Goal: Transaction & Acquisition: Purchase product/service

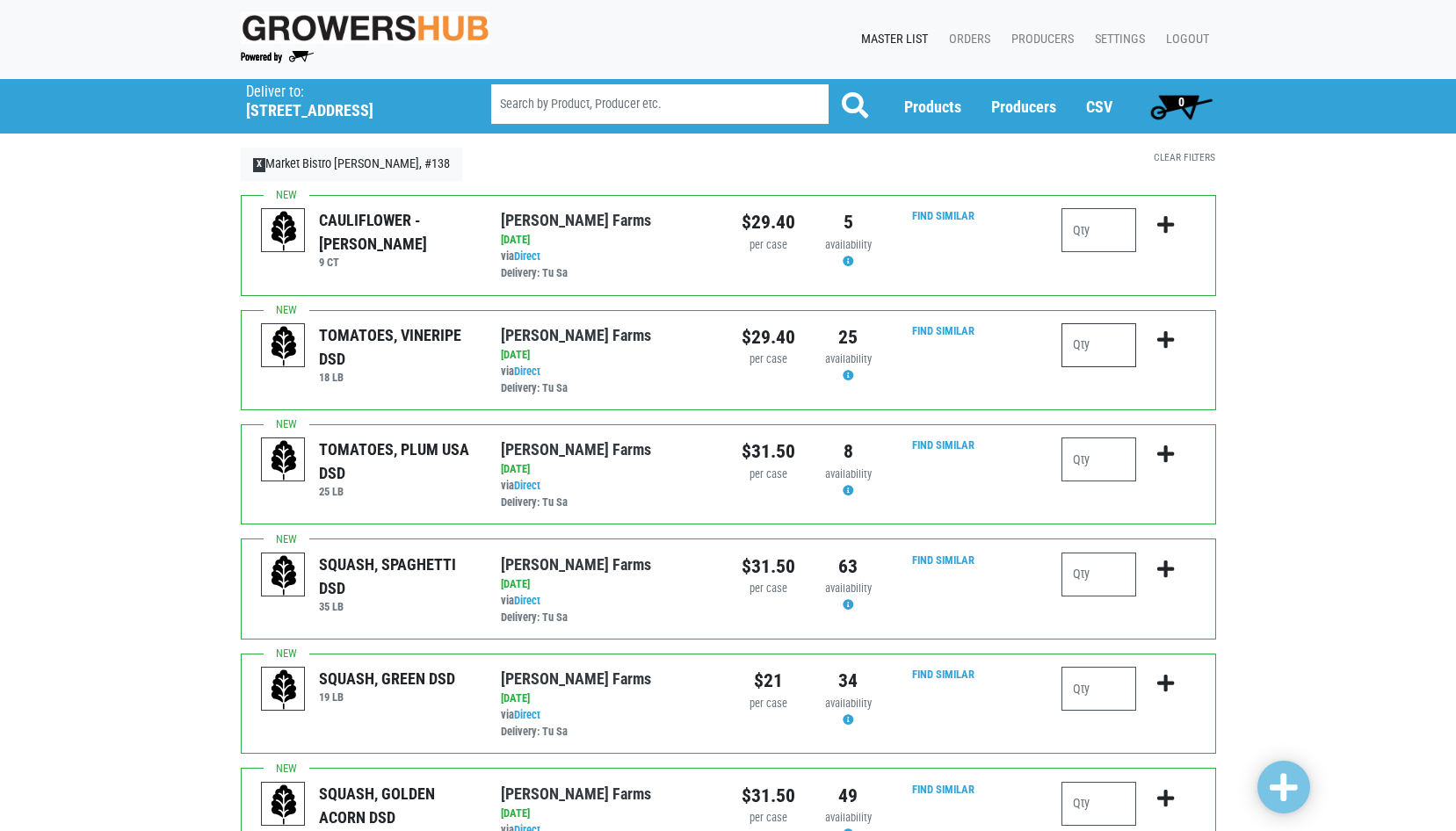
click at [1119, 349] on input "number" at bounding box center [1099, 344] width 75 height 44
type input "2"
click at [1185, 335] on button "submit" at bounding box center [1166, 350] width 42 height 55
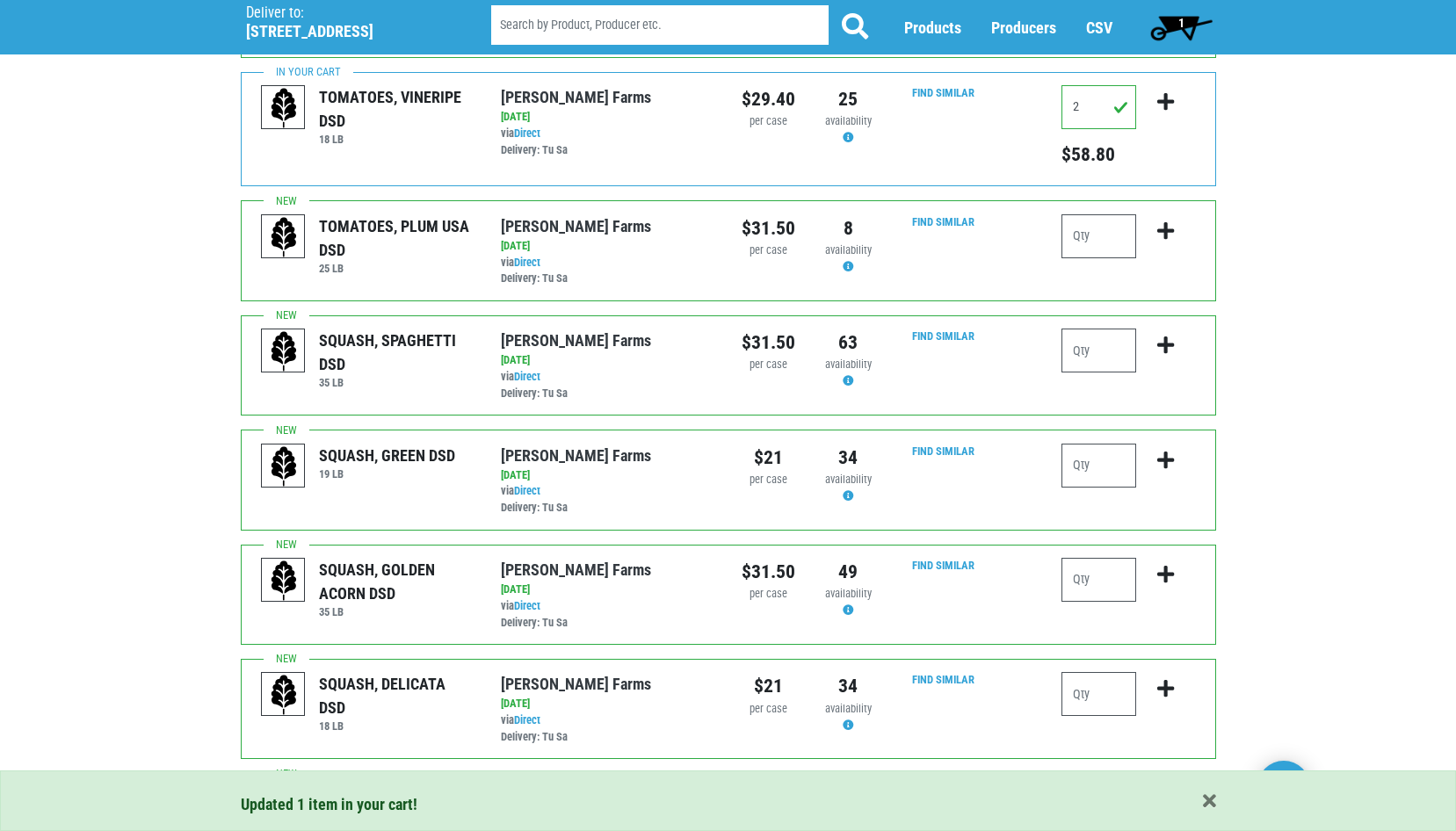
scroll to position [264, 0]
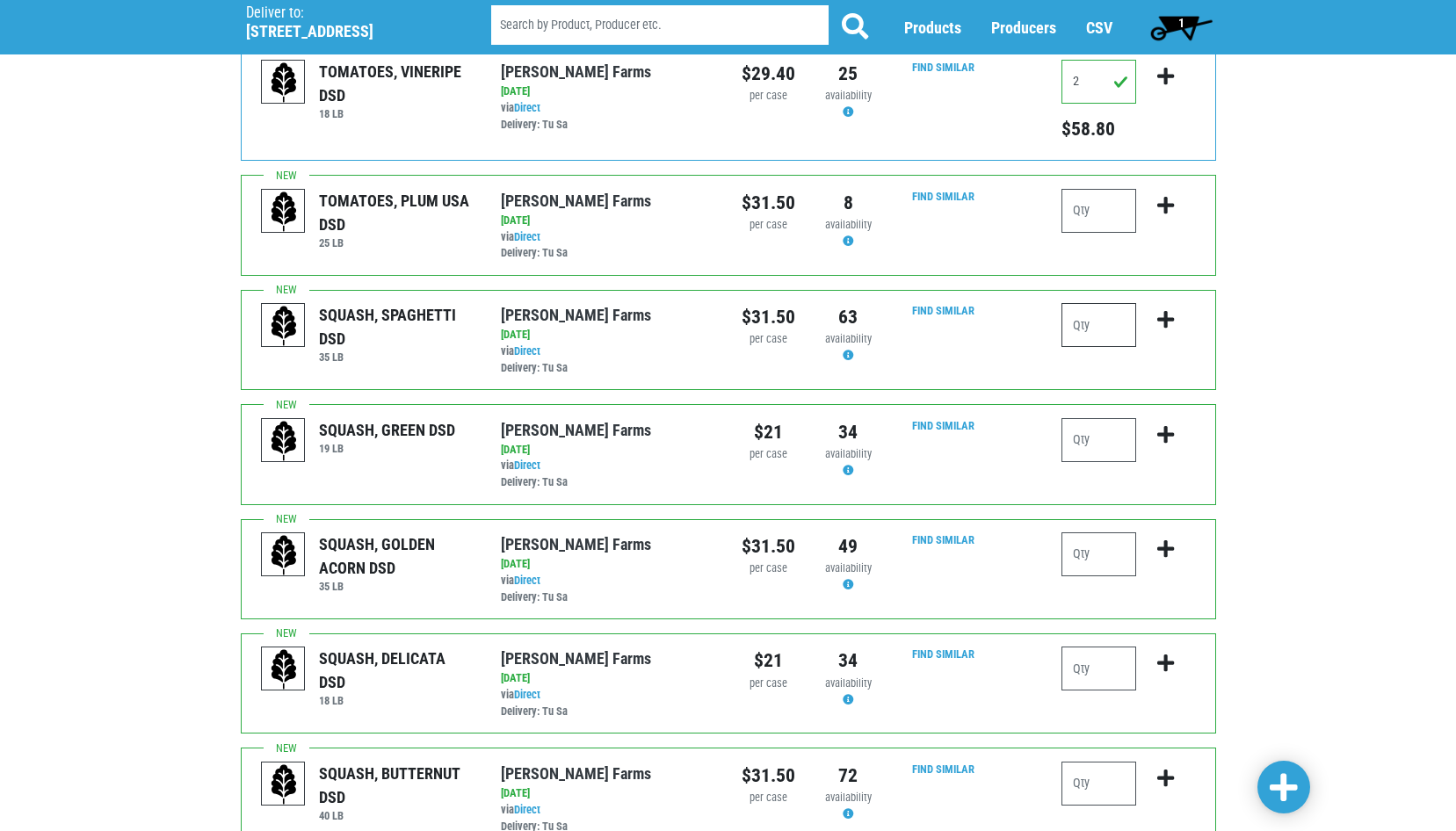
click at [1085, 325] on input "number" at bounding box center [1099, 325] width 75 height 44
type input "2"
click at [1177, 323] on button "submit" at bounding box center [1166, 331] width 42 height 55
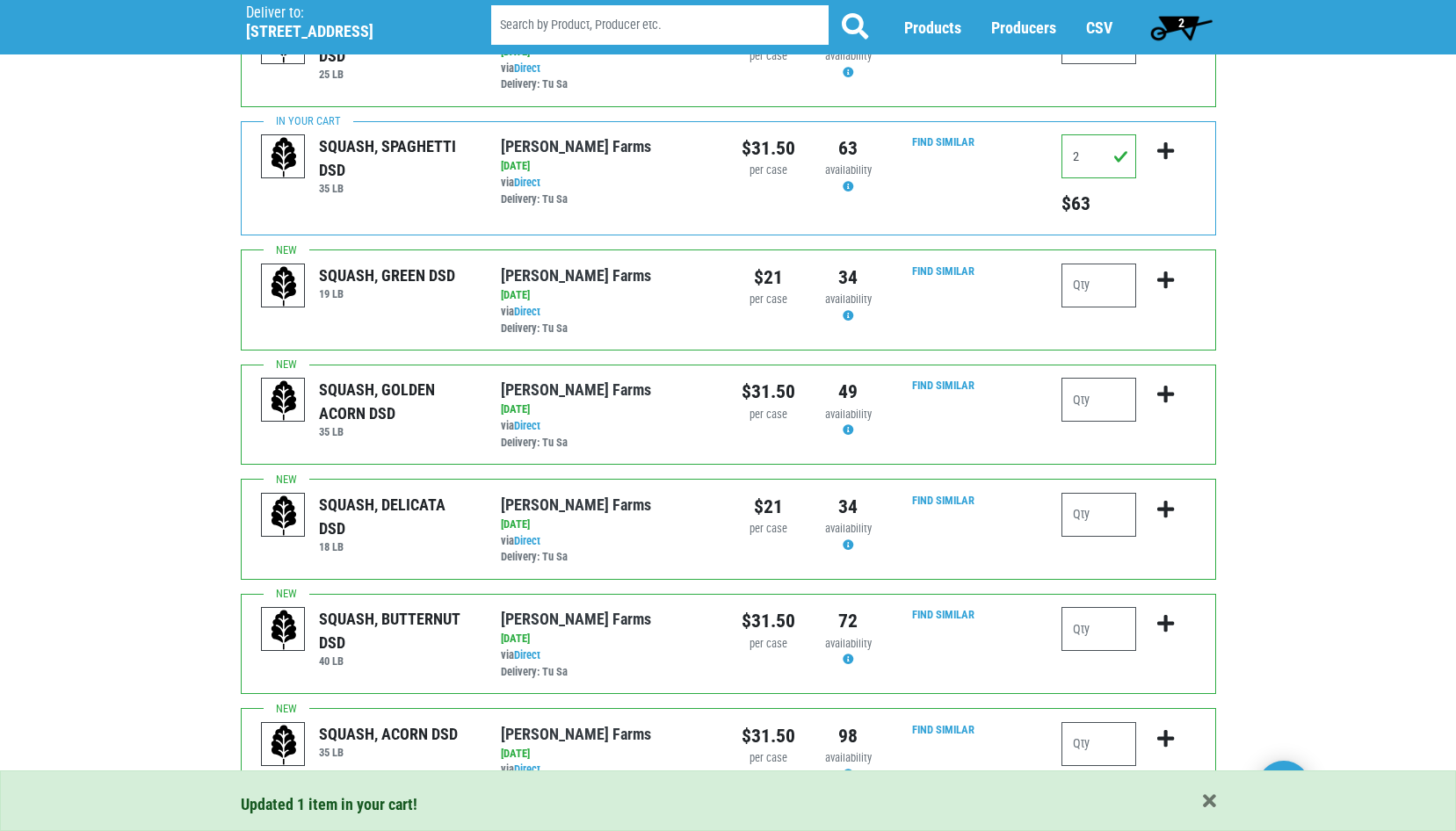
scroll to position [439, 0]
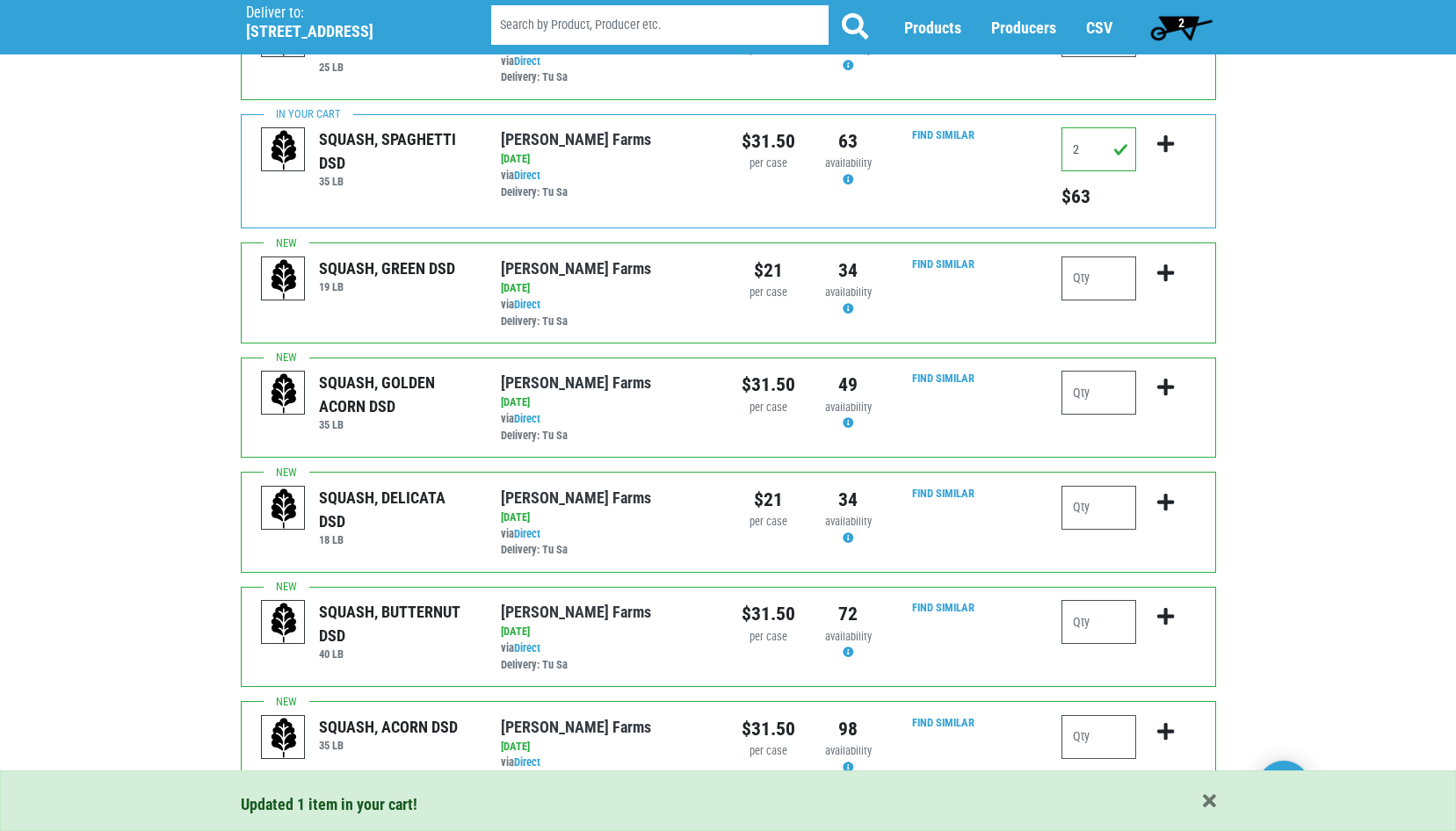
click at [1051, 377] on div at bounding box center [1128, 407] width 160 height 74
click at [1113, 393] on input "number" at bounding box center [1099, 392] width 75 height 44
type input "2"
click at [1160, 388] on icon "submit" at bounding box center [1165, 388] width 16 height 19
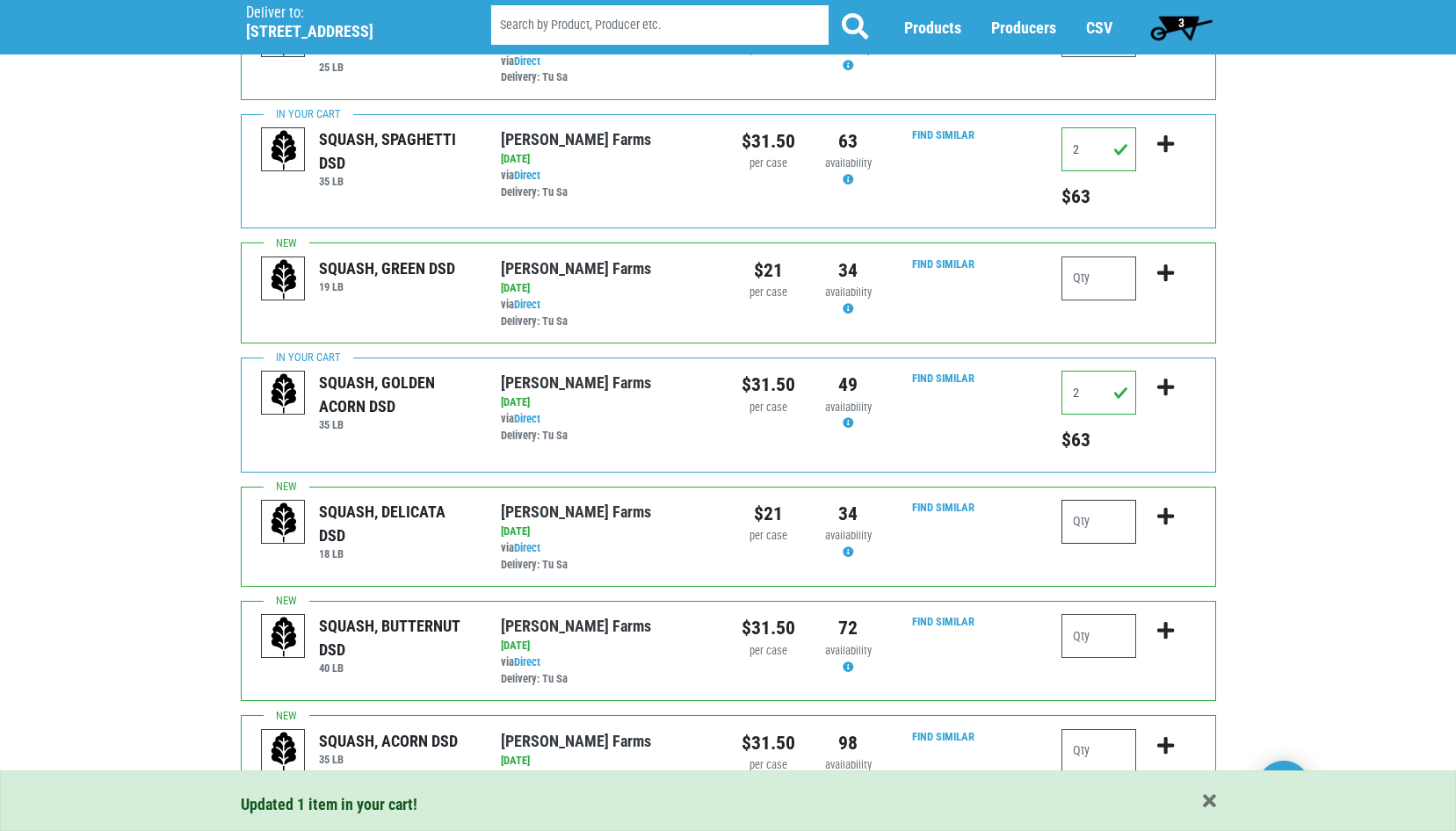
click at [1089, 535] on input "number" at bounding box center [1099, 522] width 75 height 44
type input "2"
click at [1158, 519] on icon "submit" at bounding box center [1165, 517] width 16 height 19
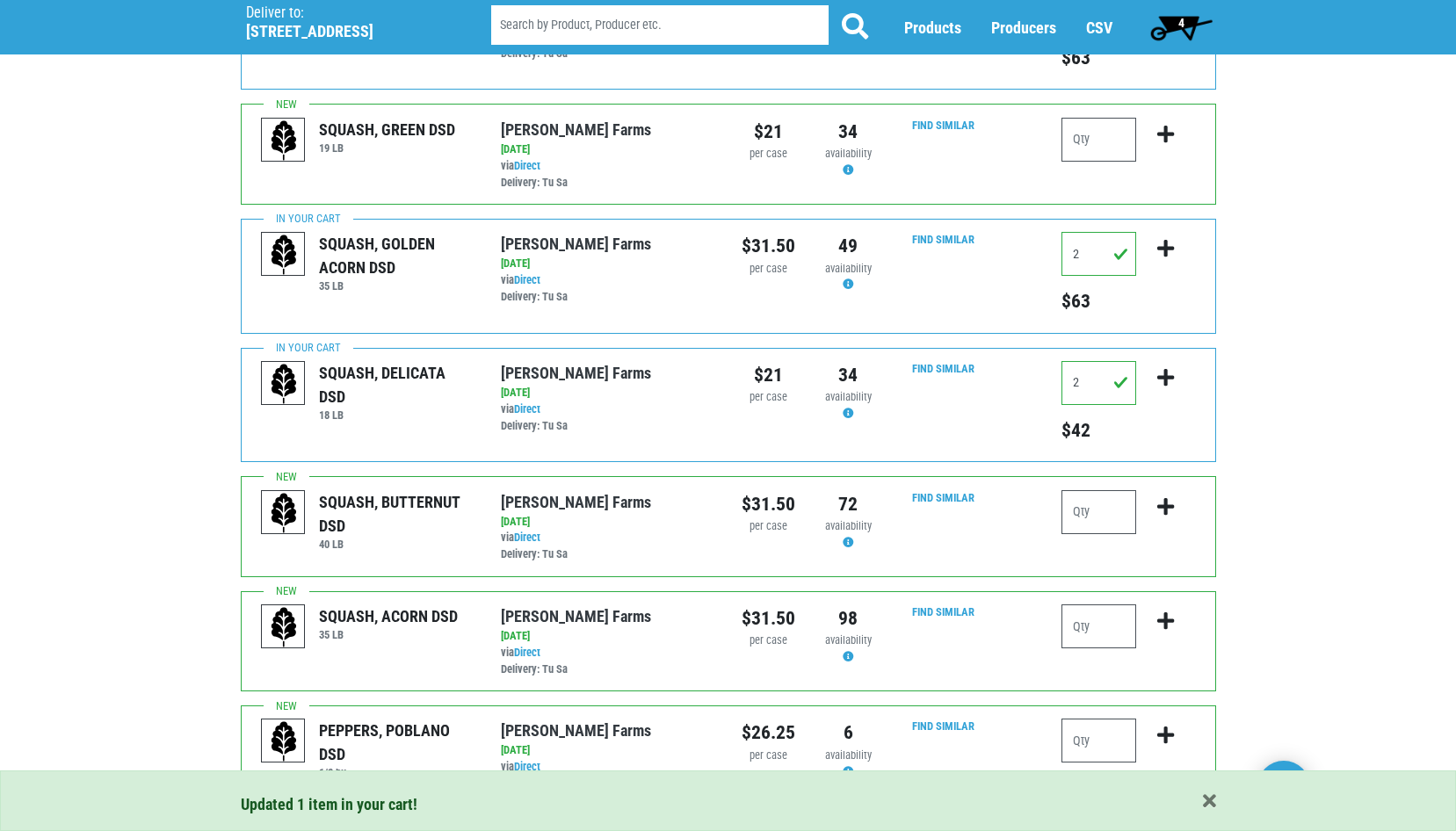
scroll to position [615, 0]
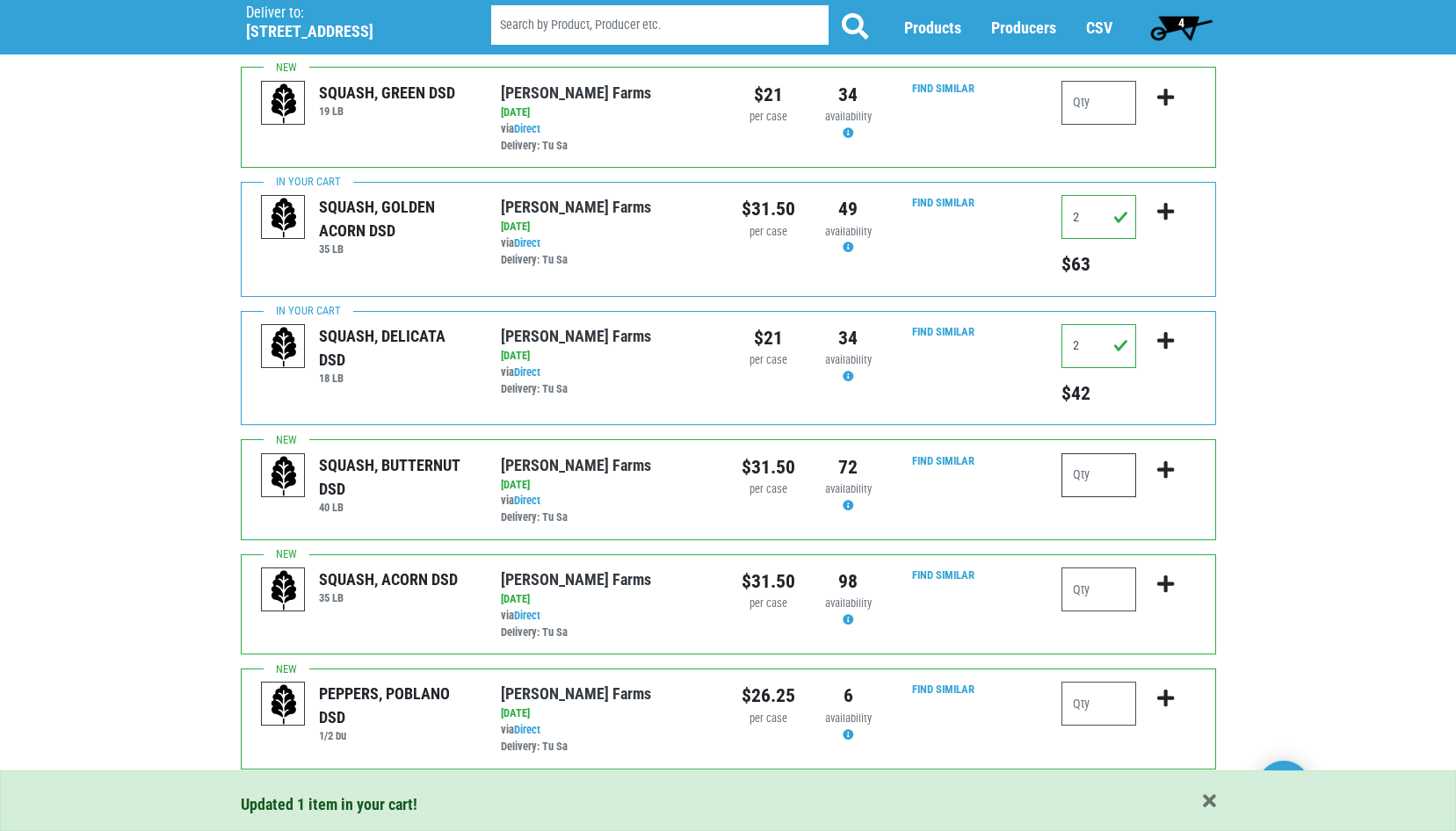
click at [1094, 484] on input "number" at bounding box center [1099, 475] width 75 height 44
type input "2"
click at [1169, 475] on icon "submit" at bounding box center [1165, 470] width 16 height 19
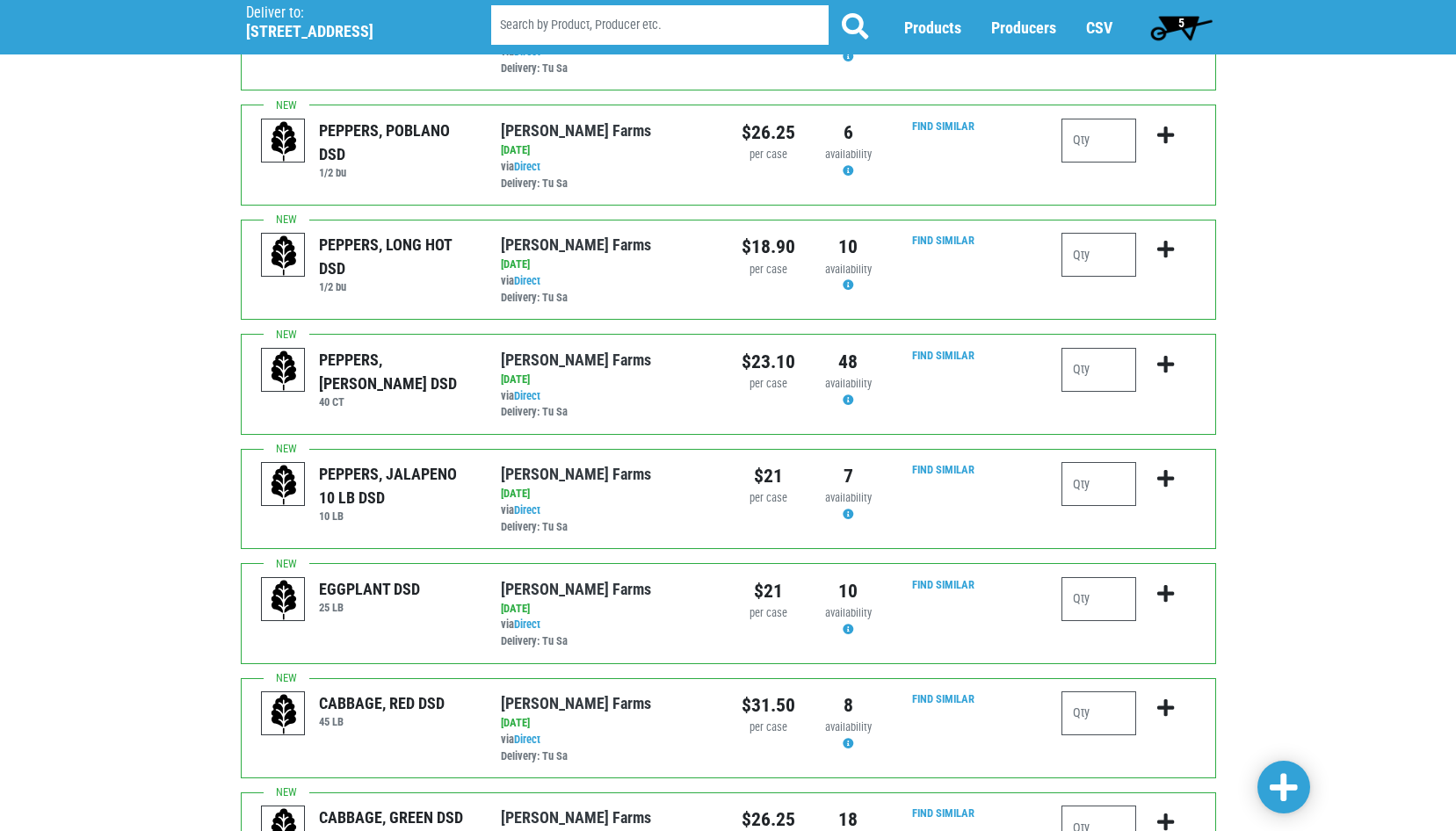
scroll to position [1231, 0]
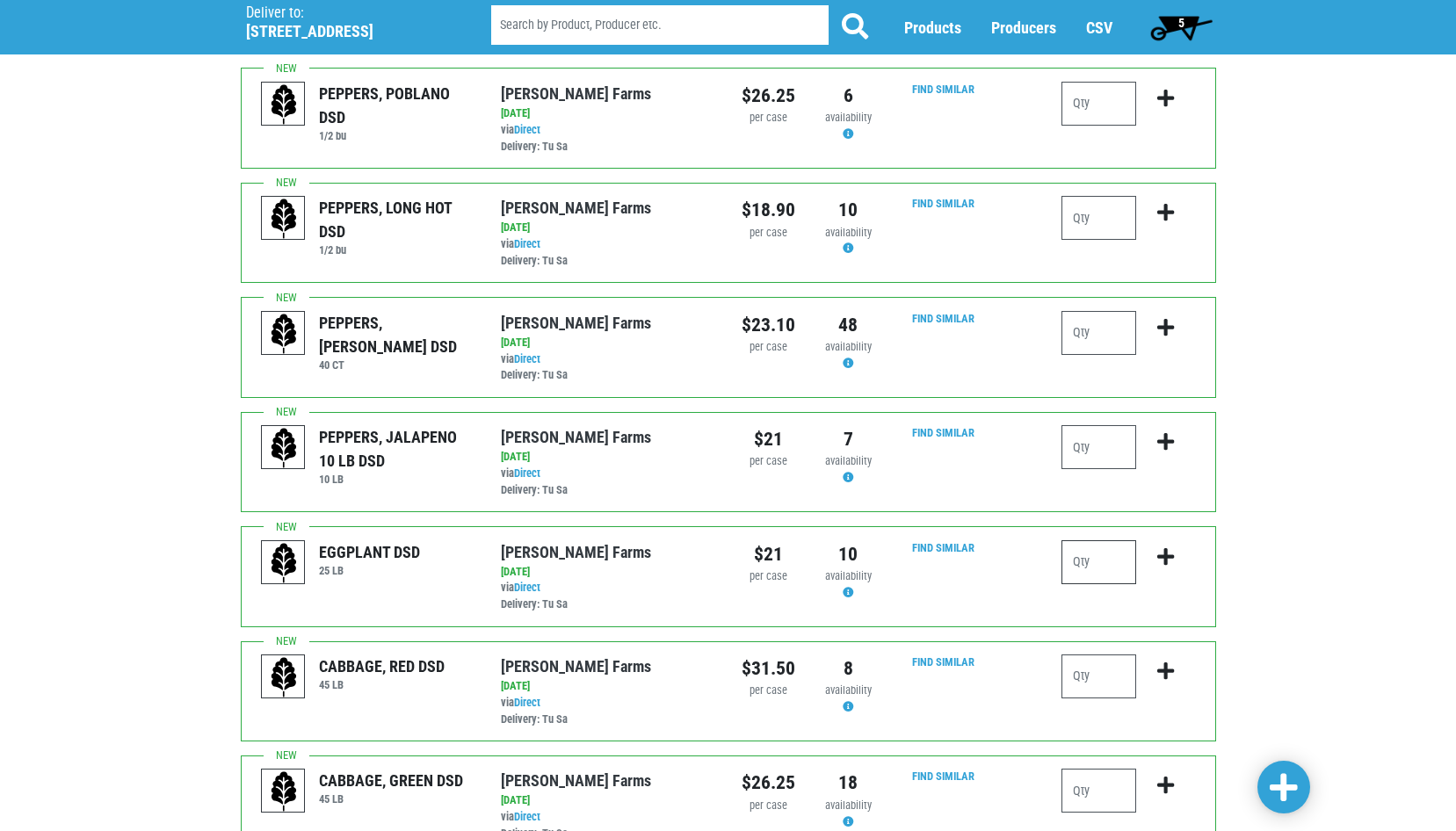
click at [1100, 565] on input "number" at bounding box center [1099, 561] width 75 height 44
type input "1"
click at [1170, 557] on icon "submit" at bounding box center [1165, 557] width 16 height 19
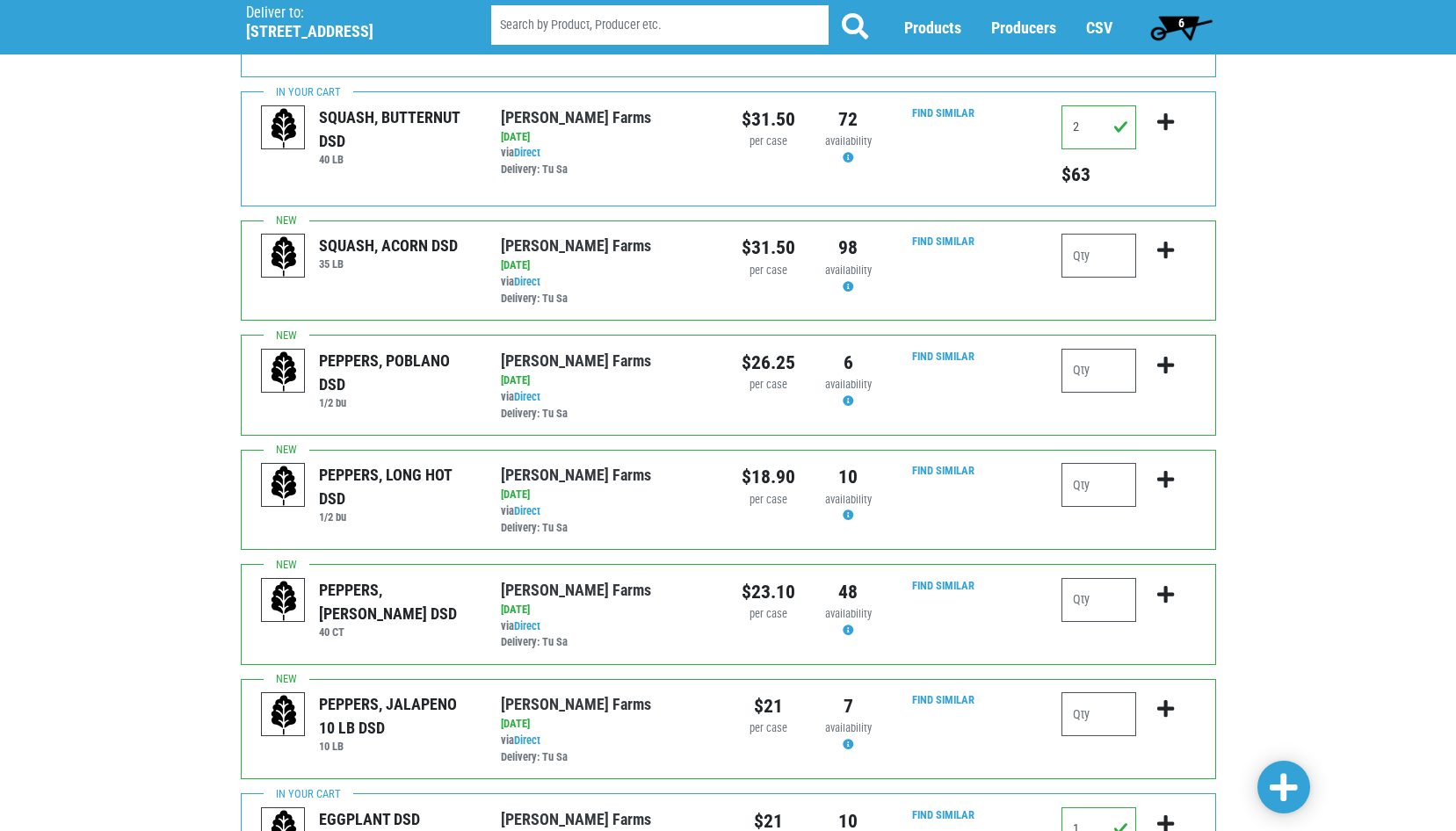
scroll to position [942, 0]
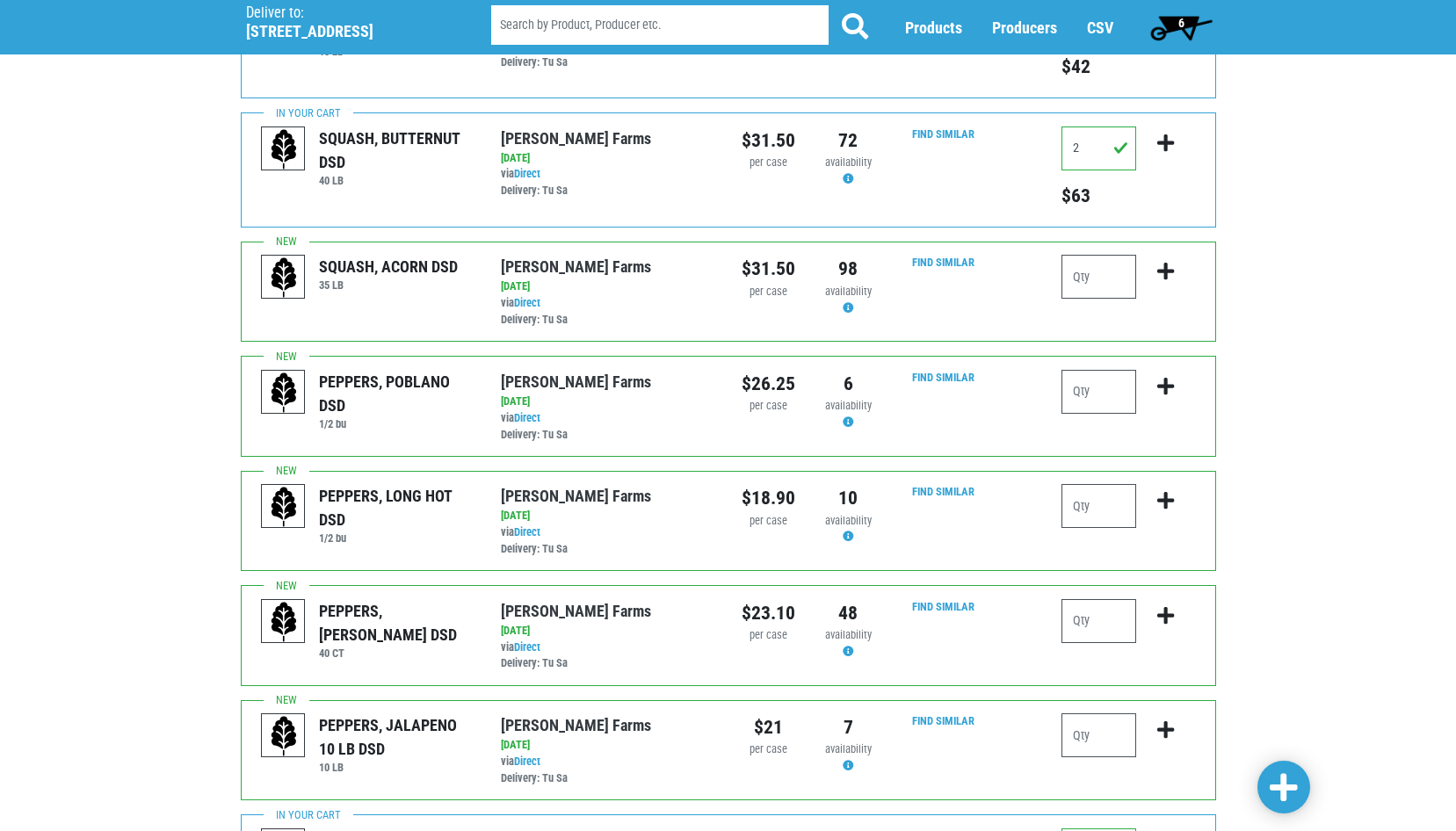
click at [1173, 26] on span "6" at bounding box center [1181, 27] width 79 height 35
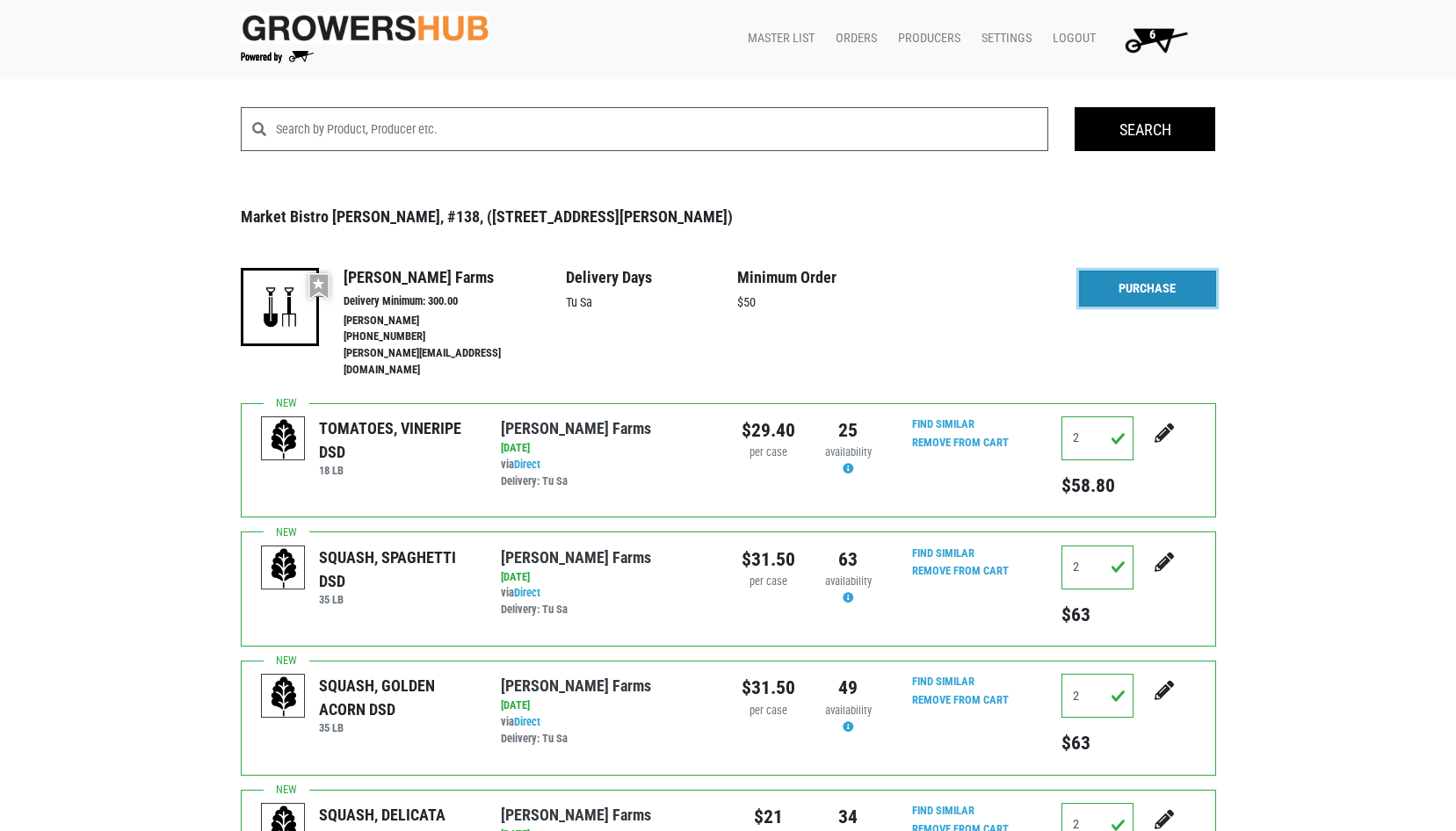
click at [1170, 291] on link "Purchase" at bounding box center [1148, 289] width 137 height 37
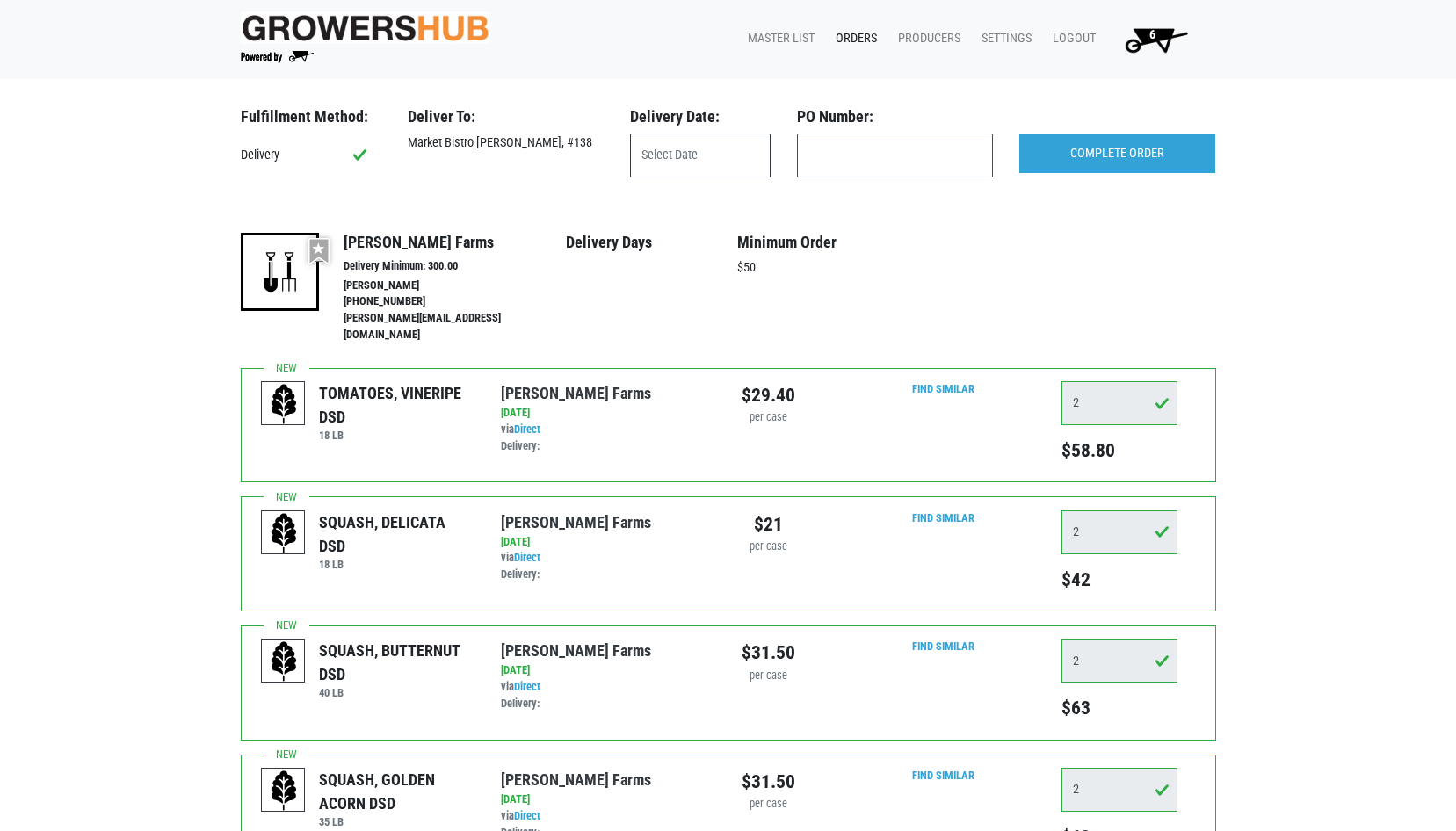
click at [673, 138] on input "text" at bounding box center [700, 155] width 141 height 44
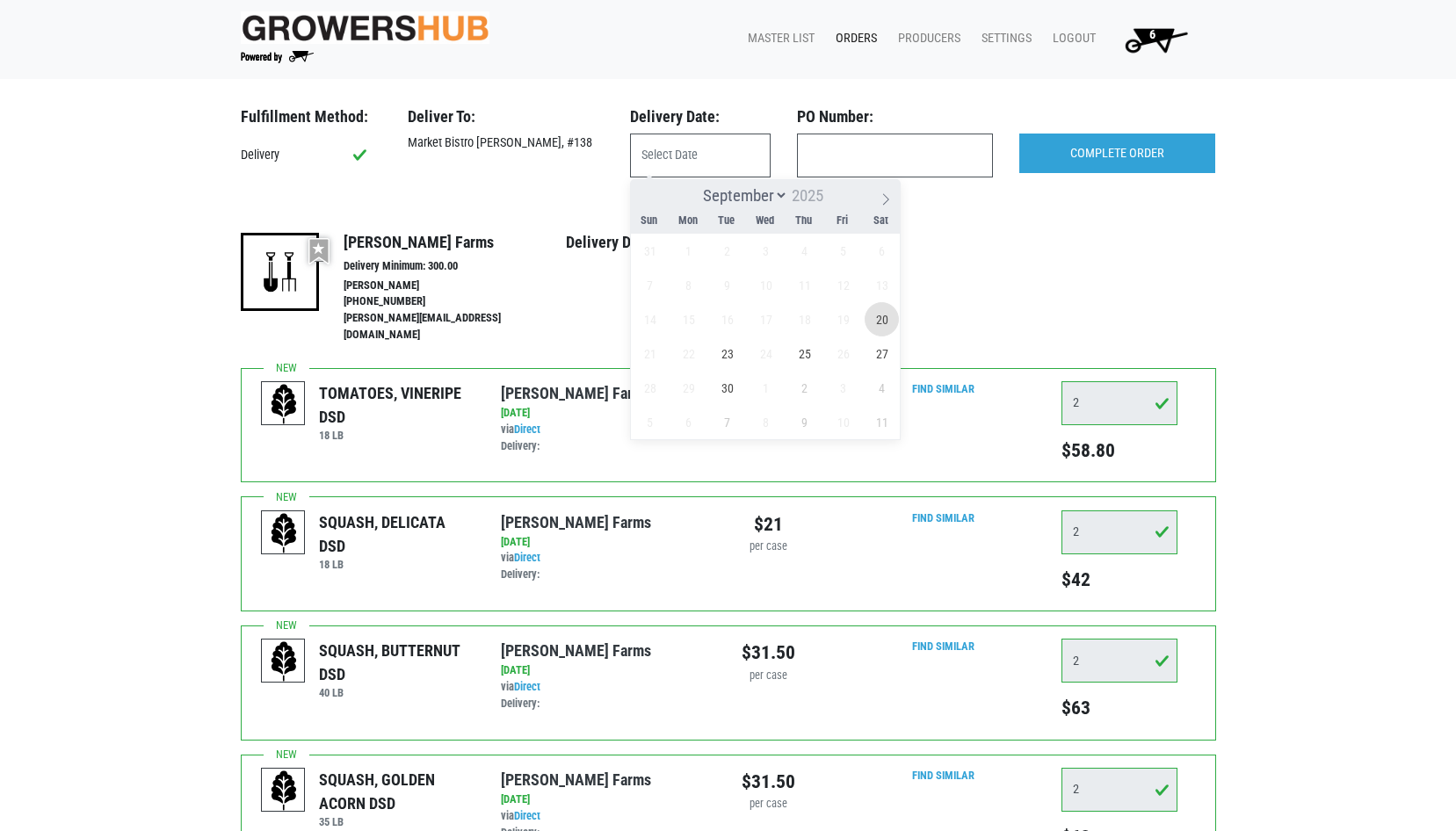
click at [877, 316] on span "20" at bounding box center [882, 319] width 34 height 34
type input "[DATE]"
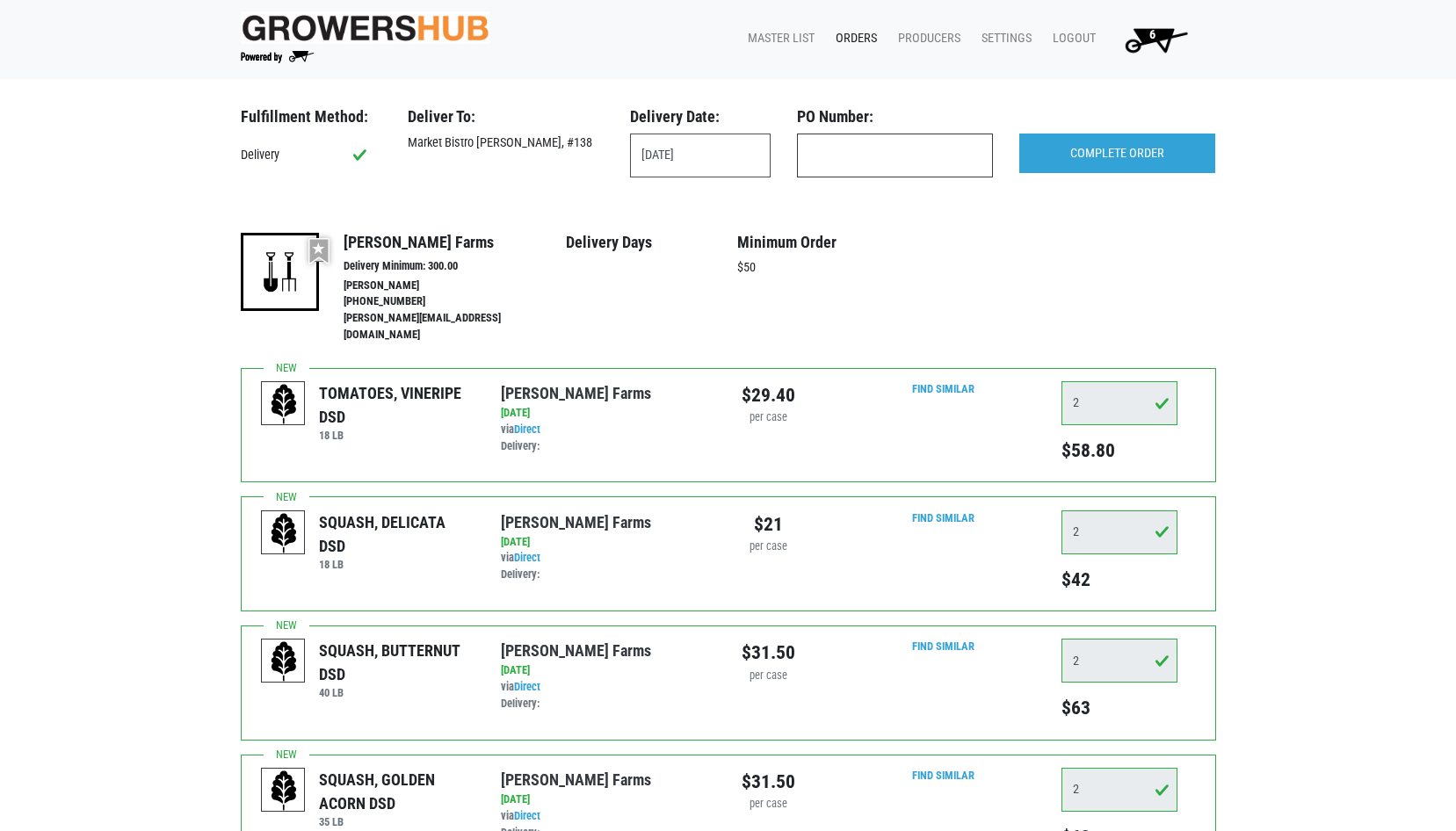
click at [857, 154] on input "text" at bounding box center [895, 155] width 196 height 44
click at [1175, 160] on input "COMPLETE ORDER" at bounding box center [1117, 154] width 196 height 41
